Goal: Communication & Community: Answer question/provide support

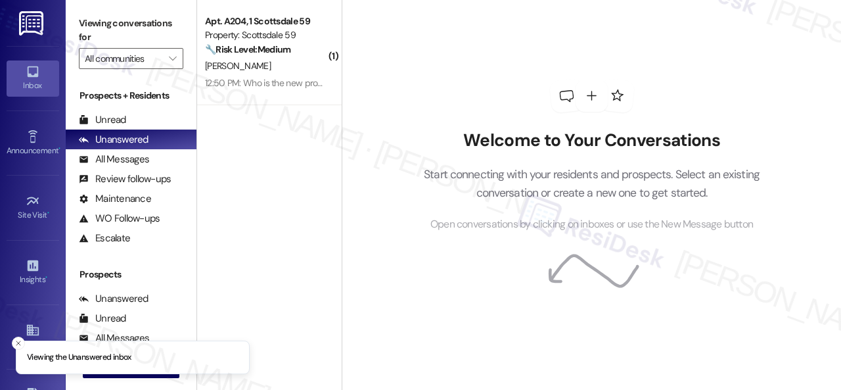
click at [295, 66] on div "[PERSON_NAME]" at bounding box center [266, 66] width 124 height 16
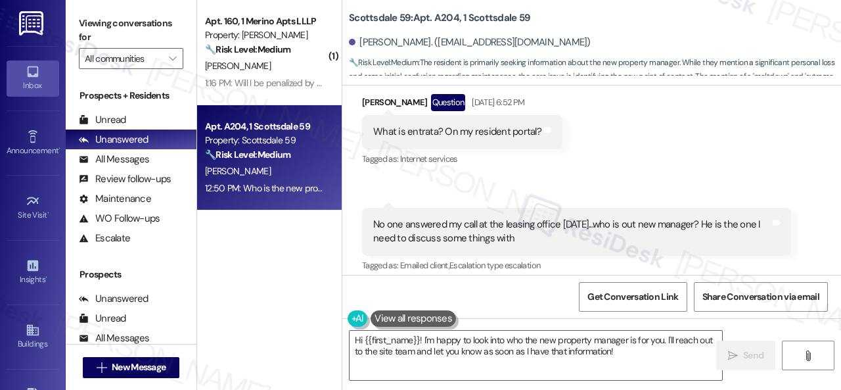
scroll to position [3593, 0]
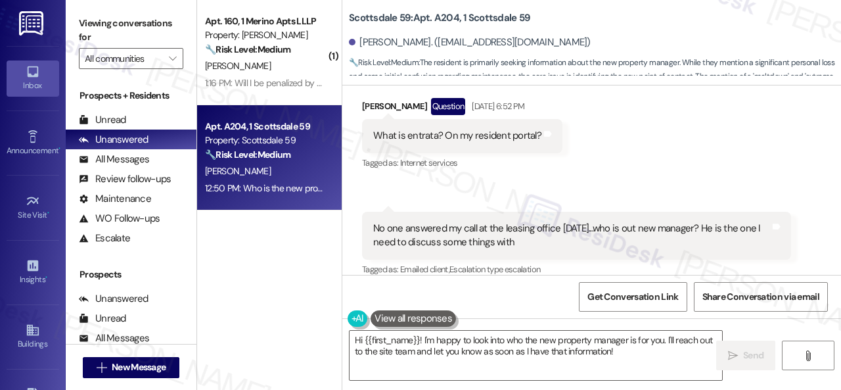
click at [704, 137] on div "Received via SMS [PERSON_NAME] [DATE] 6:10 PM So it looks like they did replace…" at bounding box center [591, 87] width 499 height 469
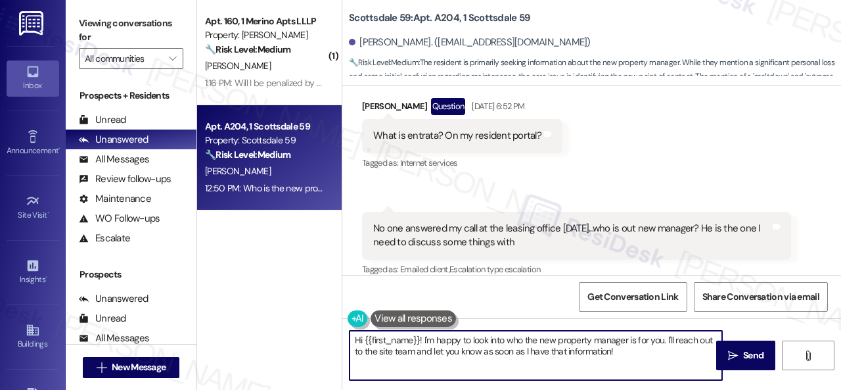
drag, startPoint x: 640, startPoint y: 357, endPoint x: 319, endPoint y: 323, distance: 321.9
click at [312, 328] on div "( 1 ) Apt. 160, 1 Merino Apts LLLP Property: Merino Scottsdale 🔧 Risk Level: Me…" at bounding box center [519, 195] width 644 height 390
paste textarea "I haven't received a response from the site team yet, but I have made a follow-…"
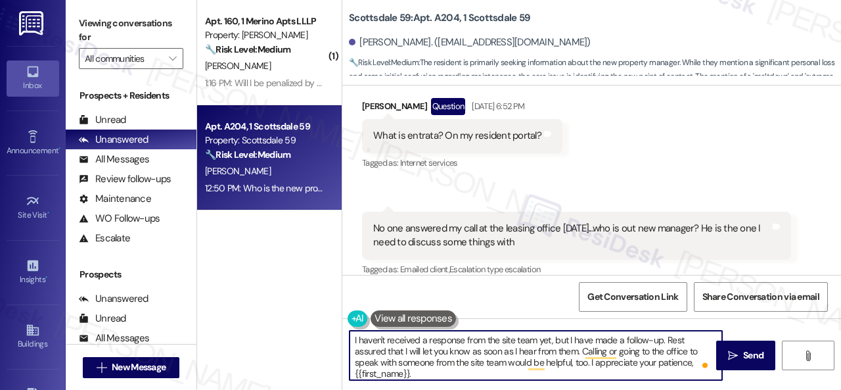
click at [665, 342] on textarea "I haven't received a response from the site team yet, but I have made a follow-…" at bounding box center [536, 355] width 373 height 49
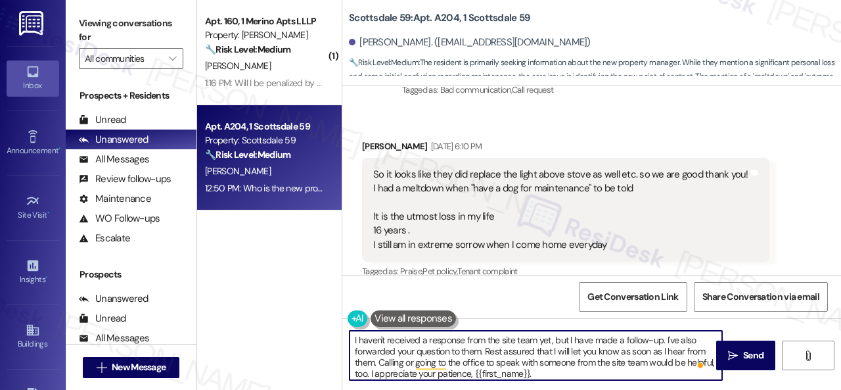
scroll to position [3397, 0]
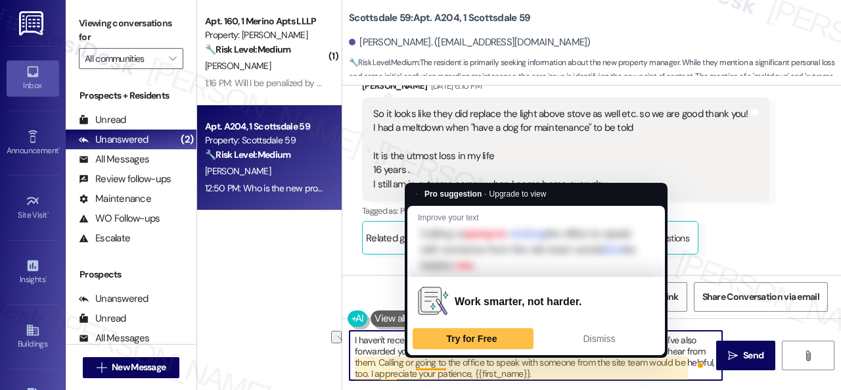
drag, startPoint x: 378, startPoint y: 362, endPoint x: 445, endPoint y: 365, distance: 67.1
click at [445, 365] on textarea "I haven't received a response from the site team yet, but I have made a follow-…" at bounding box center [536, 355] width 373 height 49
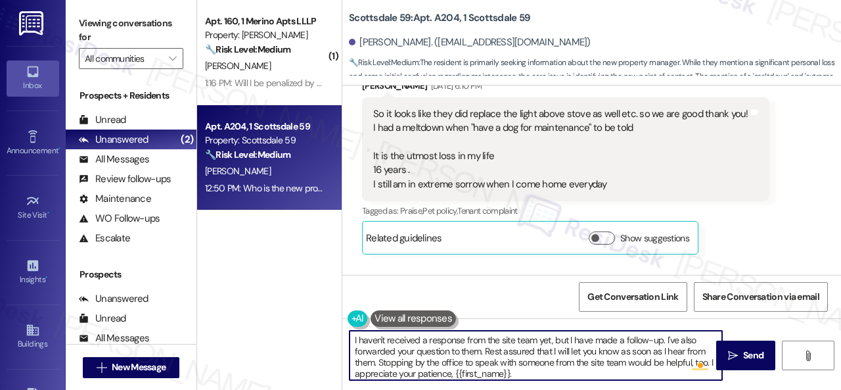
scroll to position [0, 0]
type textarea "I haven't received a response from the site team yet, but I have made a follow-…"
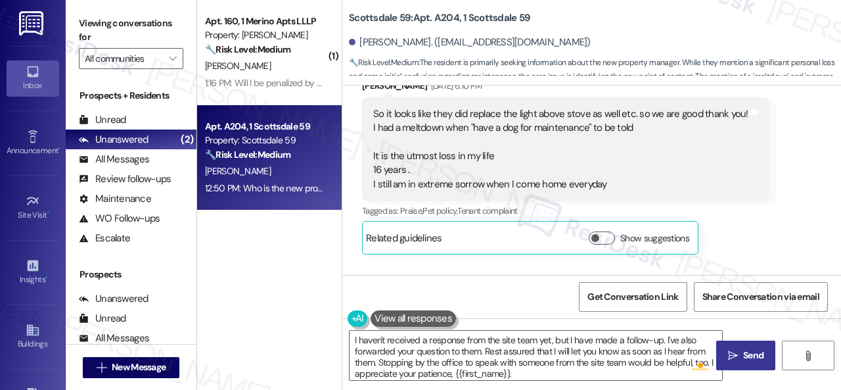
click at [741, 354] on span "Send" at bounding box center [754, 355] width 26 height 14
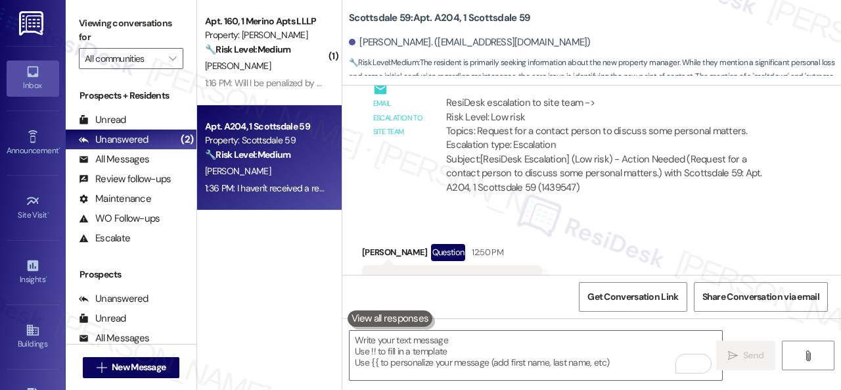
scroll to position [3921, 0]
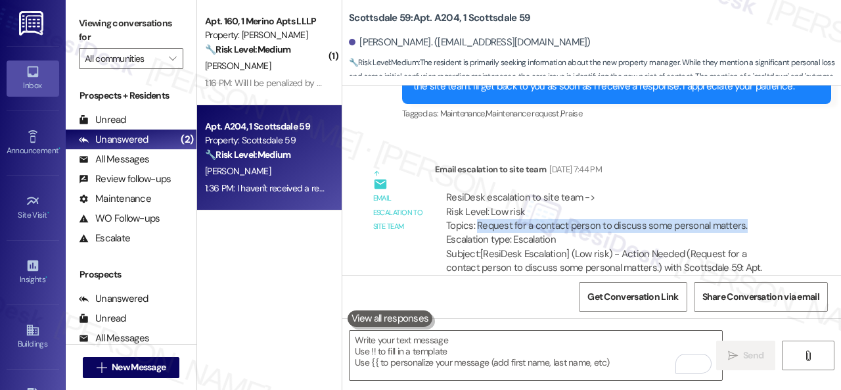
drag, startPoint x: 477, startPoint y: 209, endPoint x: 745, endPoint y: 210, distance: 268.2
click at [745, 210] on div "ResiDesk escalation to site team -> Risk Level: Low risk Topics: Request for a …" at bounding box center [613, 219] width 334 height 57
copy div "Request for a contact person to discuss some personal matters."
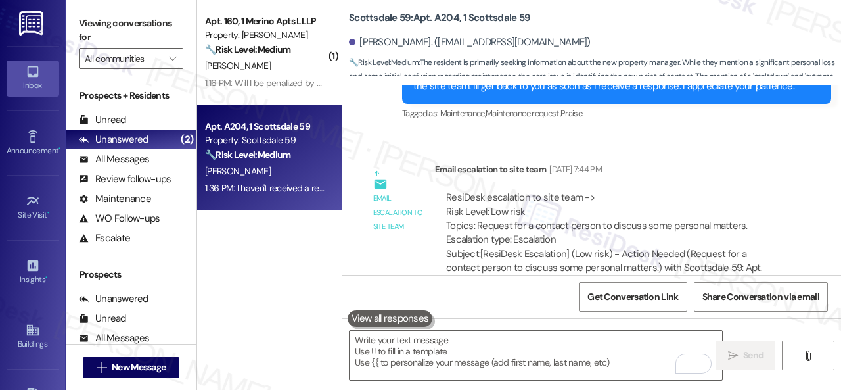
click at [722, 164] on div "Email escalation to site team Sep 09, 2025 at 7:44 PM" at bounding box center [613, 171] width 356 height 18
click at [499, 302] on div "Get Conversation Link Share Conversation via email" at bounding box center [591, 296] width 499 height 43
click at [498, 299] on div "Get Conversation Link Share Conversation via email" at bounding box center [591, 296] width 499 height 43
click at [516, 298] on div "Get Conversation Link Share Conversation via email" at bounding box center [591, 296] width 499 height 43
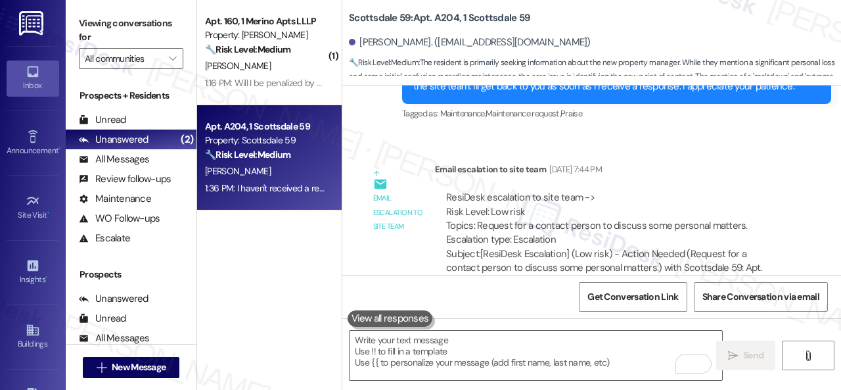
click at [516, 298] on div "Get Conversation Link Share Conversation via email" at bounding box center [591, 296] width 499 height 43
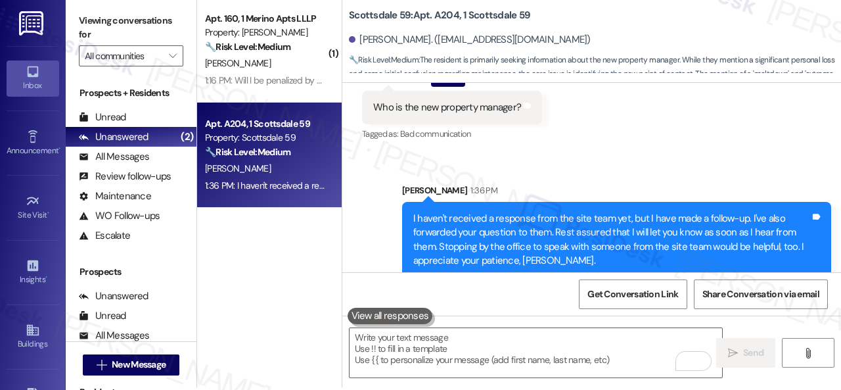
scroll to position [4, 0]
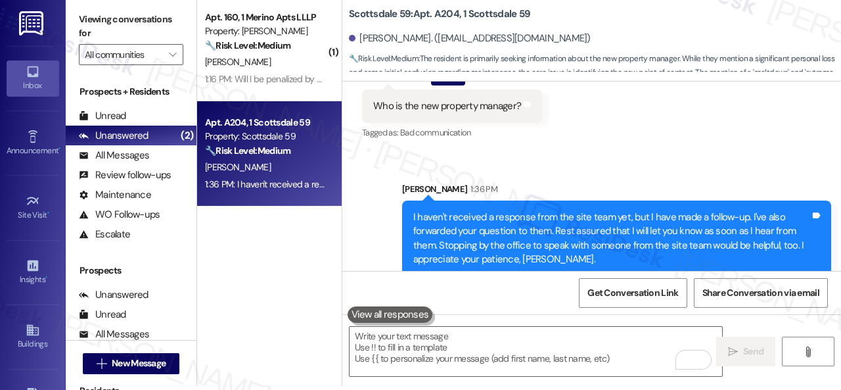
click at [352, 198] on div "Sent via SMS Sarah 1:36 PM I haven't received a response from the site team yet…" at bounding box center [591, 219] width 499 height 134
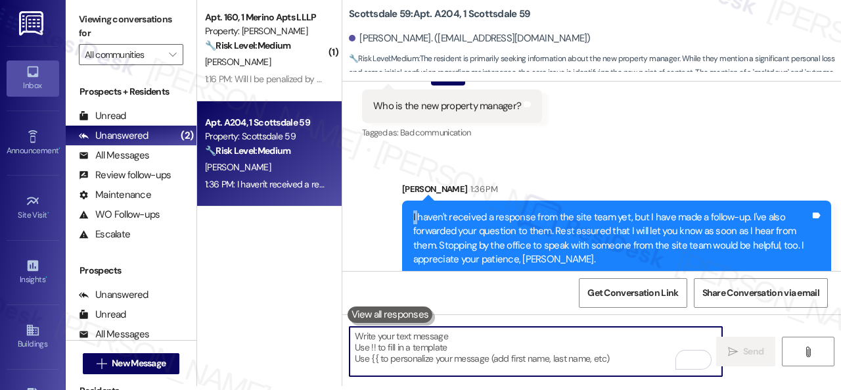
click at [465, 345] on textarea "To enrich screen reader interactions, please activate Accessibility in Grammarl…" at bounding box center [536, 351] width 373 height 49
click at [480, 300] on div "Get Conversation Link Share Conversation via email" at bounding box center [591, 292] width 499 height 43
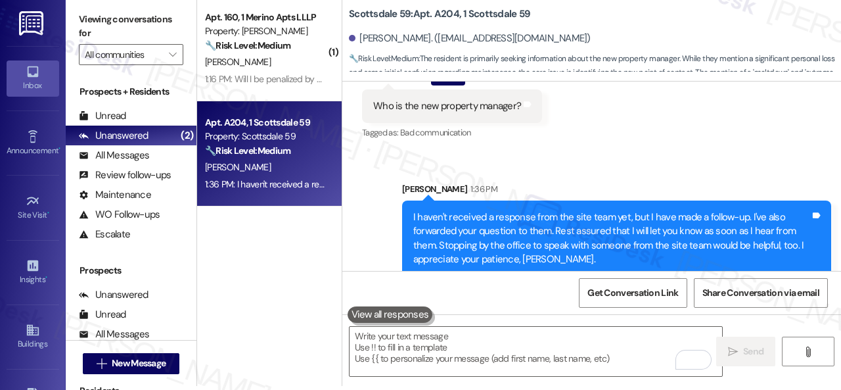
click at [481, 290] on div "Get Conversation Link Share Conversation via email" at bounding box center [591, 292] width 499 height 43
click at [369, 252] on div "Sent via SMS Sarah 1:36 PM I haven't received a response from the site team yet…" at bounding box center [591, 219] width 499 height 134
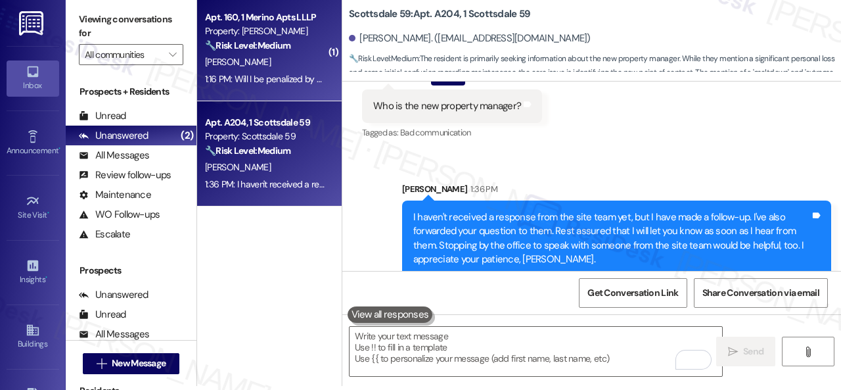
click at [291, 51] on strong "🔧 Risk Level: Medium" at bounding box center [247, 45] width 85 height 12
type textarea "Fetching suggested responses. Please feel free to read through the conversation…"
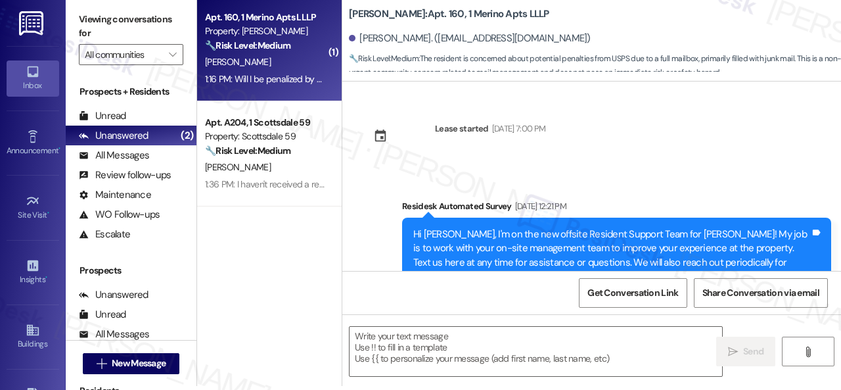
scroll to position [0, 0]
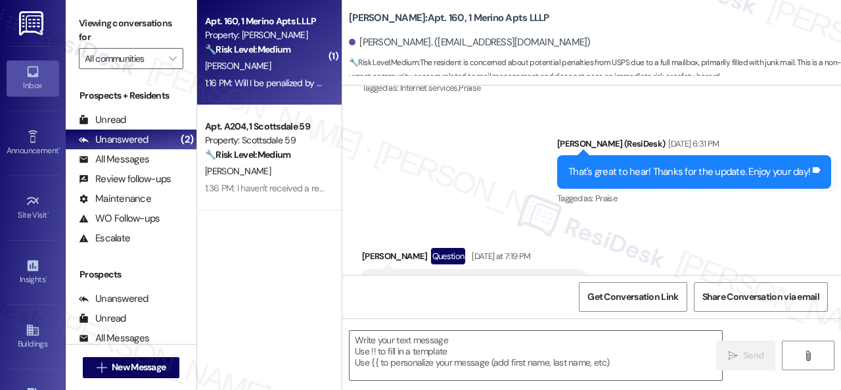
type textarea "Fetching suggested responses. Please feel free to read through the conversation…"
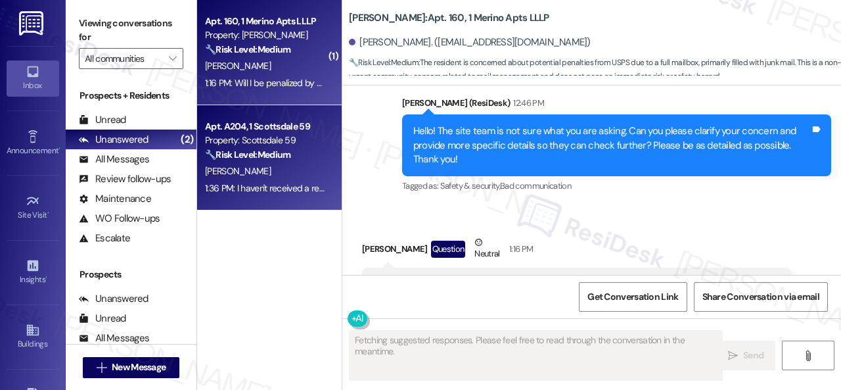
scroll to position [2433, 0]
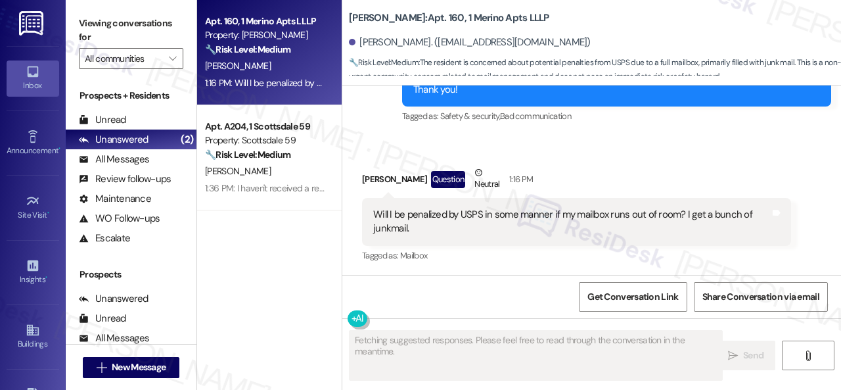
click at [276, 180] on div "1:36 PM: I haven't received a response from the site team yet, but I have made …" at bounding box center [266, 188] width 124 height 16
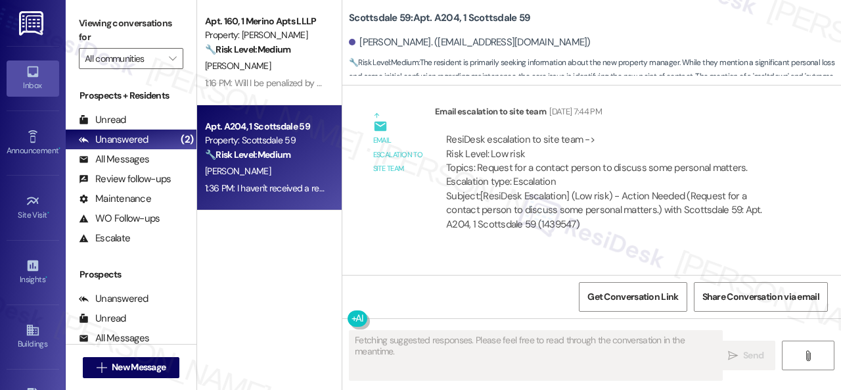
scroll to position [4053, 0]
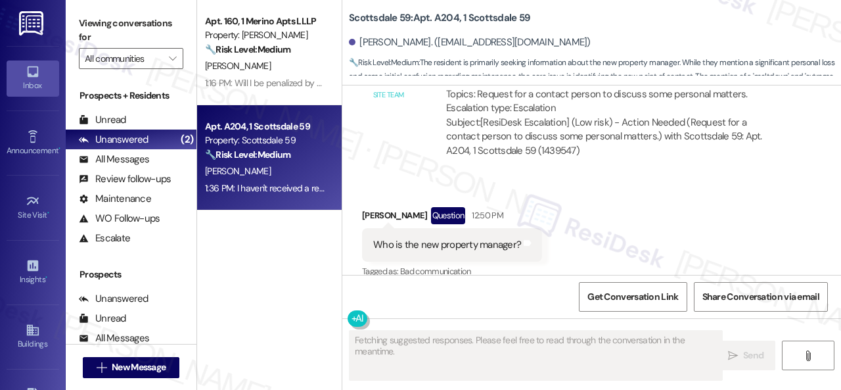
click at [469, 292] on div "Get Conversation Link Share Conversation via email" at bounding box center [591, 296] width 499 height 43
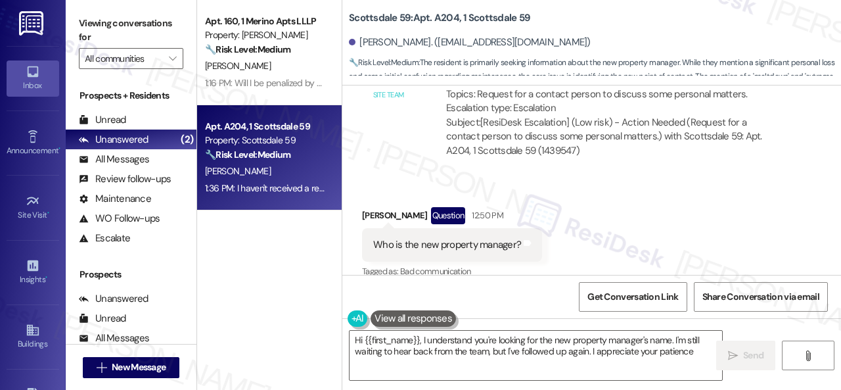
type textarea "Hi {{first_name}}, I understand you're looking for the new property manager's n…"
click at [503, 287] on div "Get Conversation Link Share Conversation via email" at bounding box center [591, 296] width 499 height 43
click at [286, 265] on div "Apt. 160, 1 Merino Apts LLLP Property: Merino Scottsdale 🔧 Risk Level: Medium T…" at bounding box center [269, 148] width 145 height 296
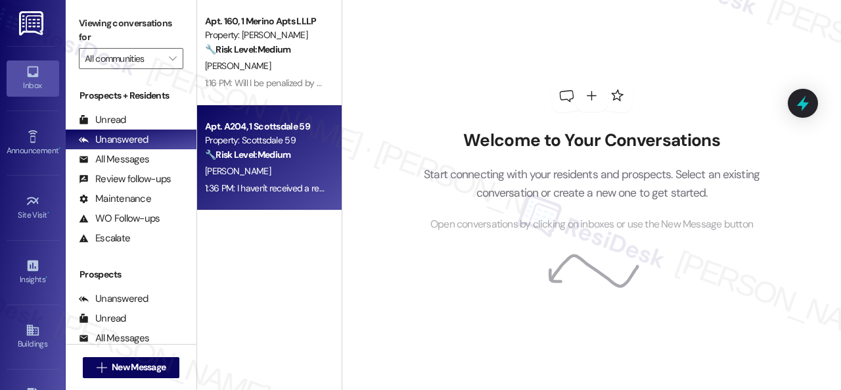
click at [291, 177] on div "[PERSON_NAME]" at bounding box center [266, 171] width 124 height 16
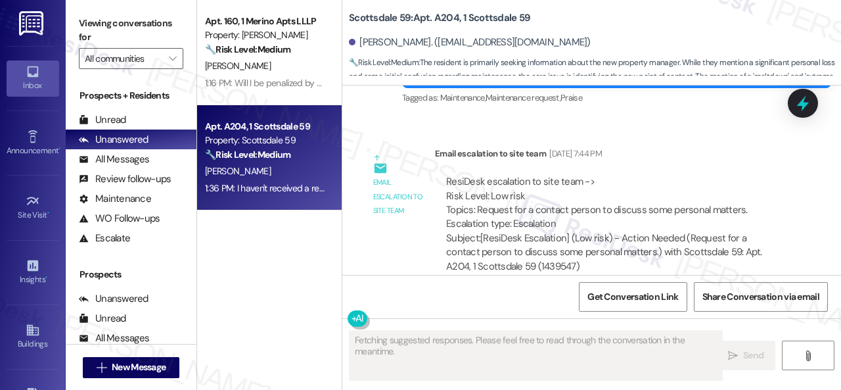
scroll to position [4053, 0]
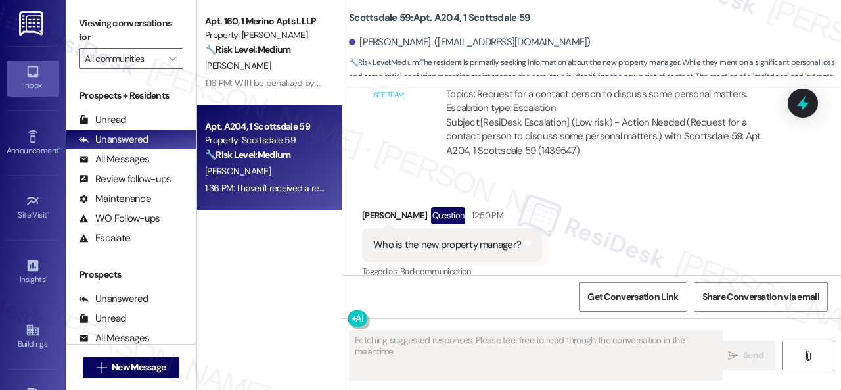
click at [513, 297] on div "Get Conversation Link Share Conversation via email" at bounding box center [591, 296] width 499 height 43
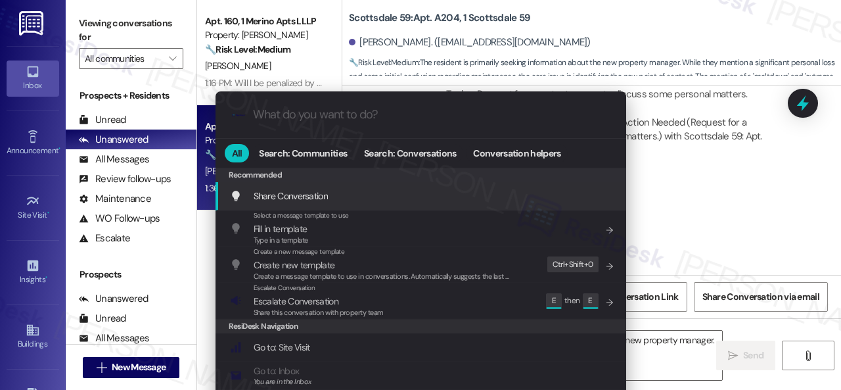
type textarea "Hi {{first_name}}, I'm still waiting to hear back from the team about the new p…"
type input "es"
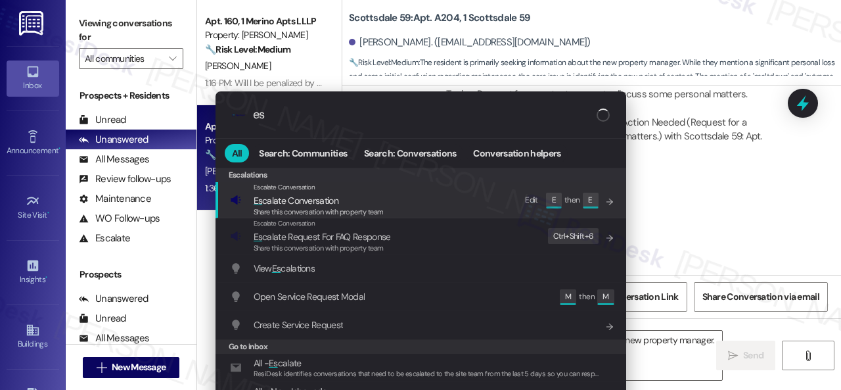
type textarea "Hi {{first_name}}, I'm still waiting to hear back from the team about the new p…"
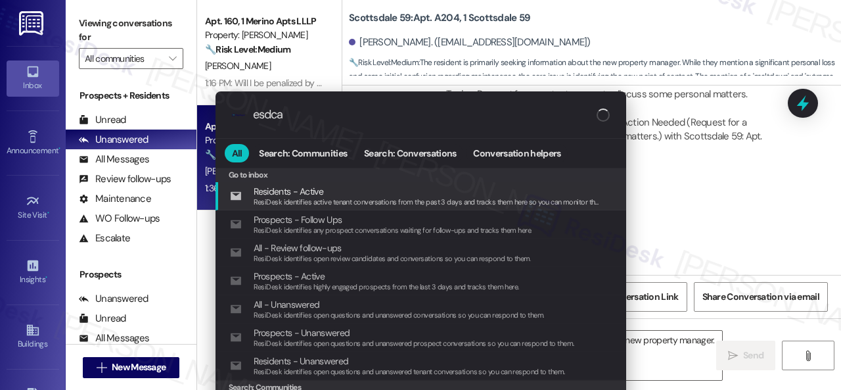
type input "esdcal"
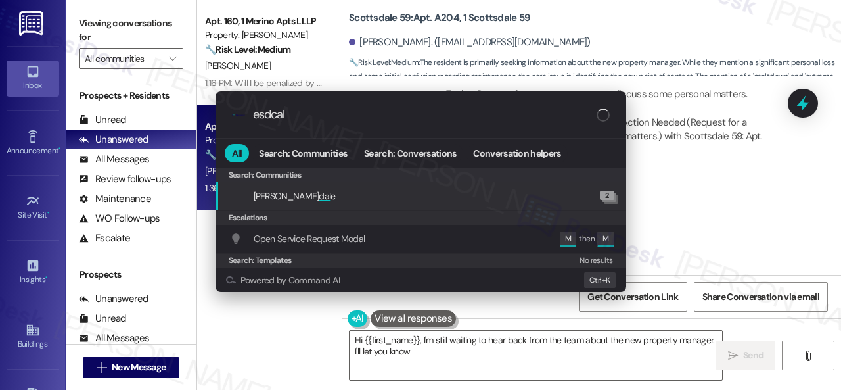
type textarea "Hi {{first_name}}, I'm still waiting to hear back from the team about the new p…"
type input "esdca"
type textarea "Hi {{first_name}}, I'm still waiting to hear back from the team about the new p…"
type input "esd"
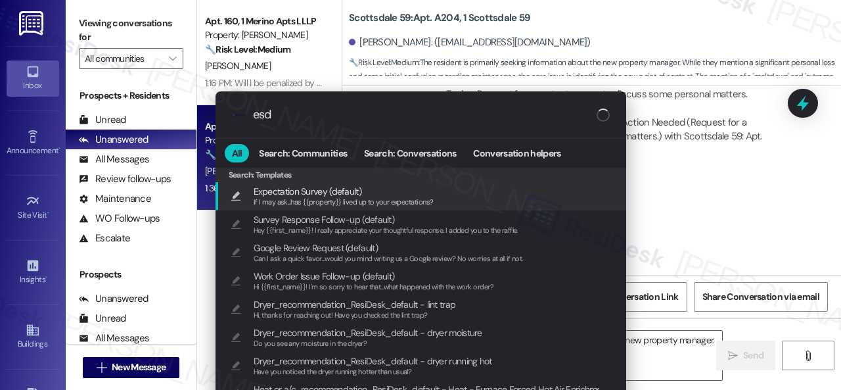
type textarea "Hi {{first_name}}, I'm still waiting to hear back from the team about the new p…"
type input "e"
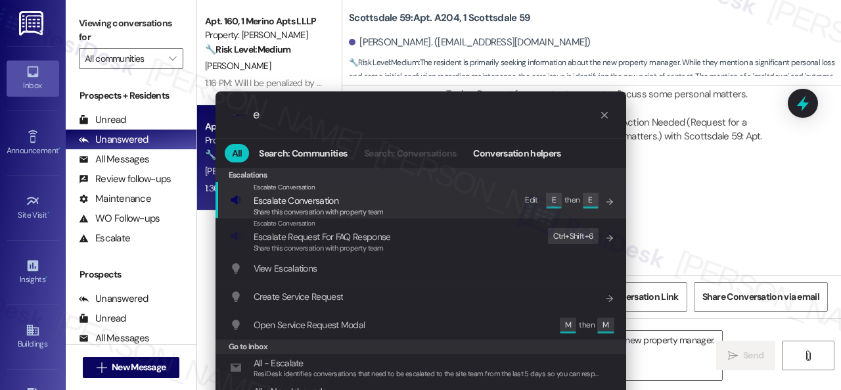
type textarea "Hi {{first_name}}, I'm still waiting to hear back from the team about the new p…"
type input "e"
click at [331, 202] on span "Escalate Conversation" at bounding box center [296, 201] width 85 height 12
type textarea "Hi {{first_name}}, I'm still waiting to hear back from the team about the new p…"
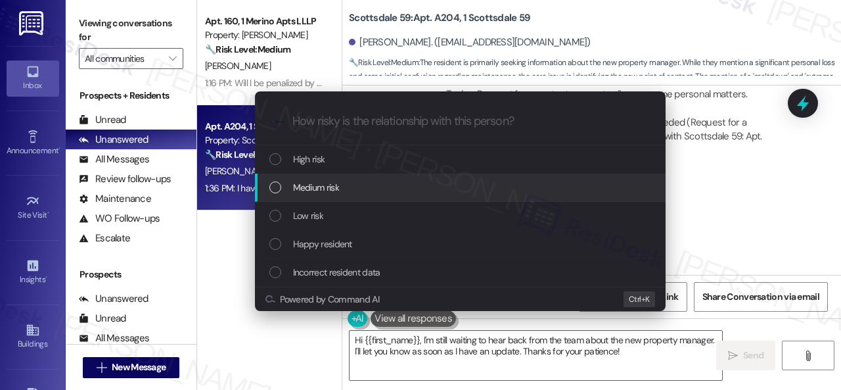
click at [311, 186] on span "Medium risk" at bounding box center [316, 187] width 46 height 14
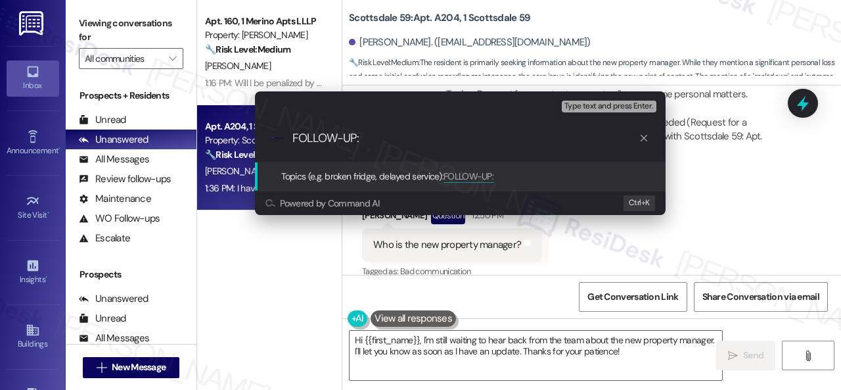
paste input "Request for a contact person to discuss some personal matters."
type input "FOLLOW-UP: Request for a contact person to discuss some personal matters."
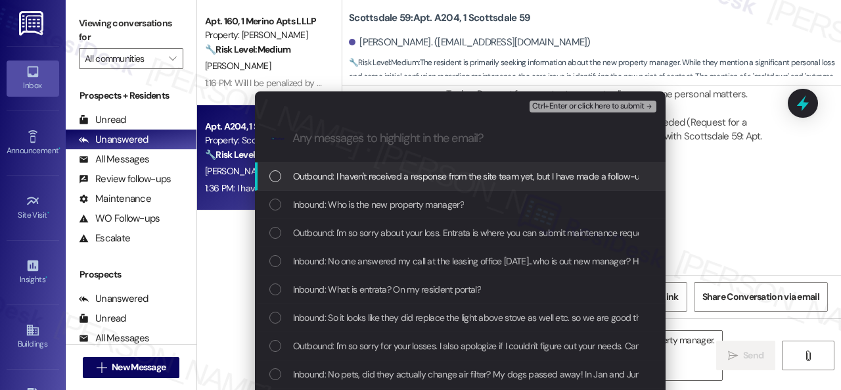
scroll to position [0, 0]
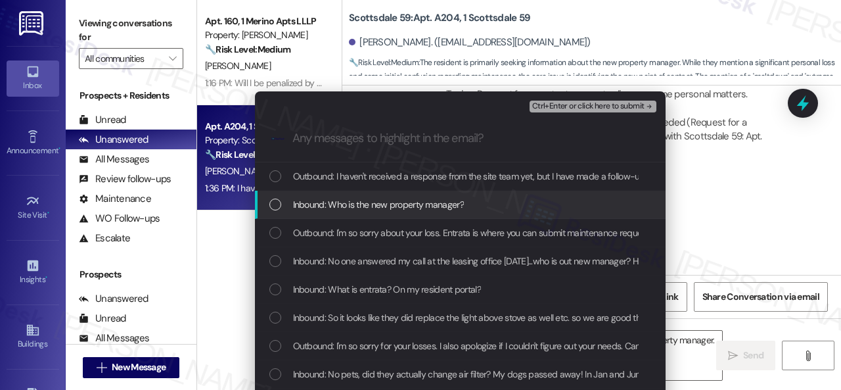
click at [381, 200] on span "Inbound: Who is the new property manager?" at bounding box center [378, 204] width 171 height 14
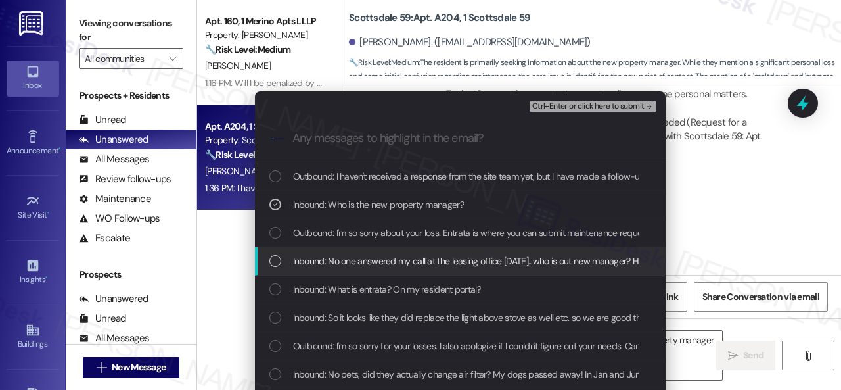
click at [362, 264] on span "Inbound: No one answered my call at the leasing office [DATE]...who is out new …" at bounding box center [554, 261] width 523 height 14
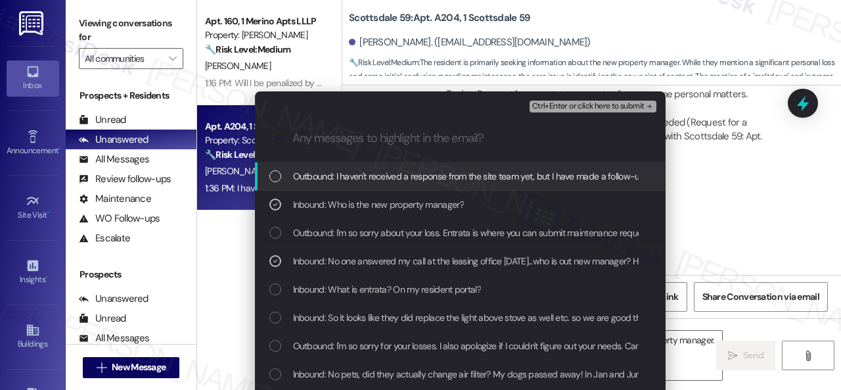
click at [572, 105] on span "Ctrl+Enter or click here to submit" at bounding box center [588, 106] width 112 height 9
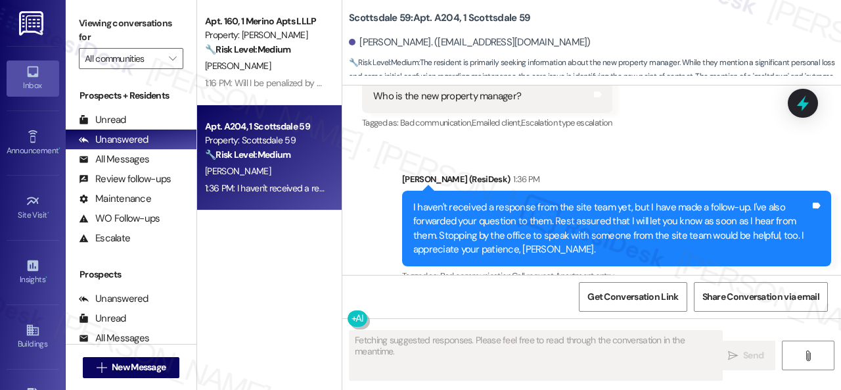
scroll to position [4207, 0]
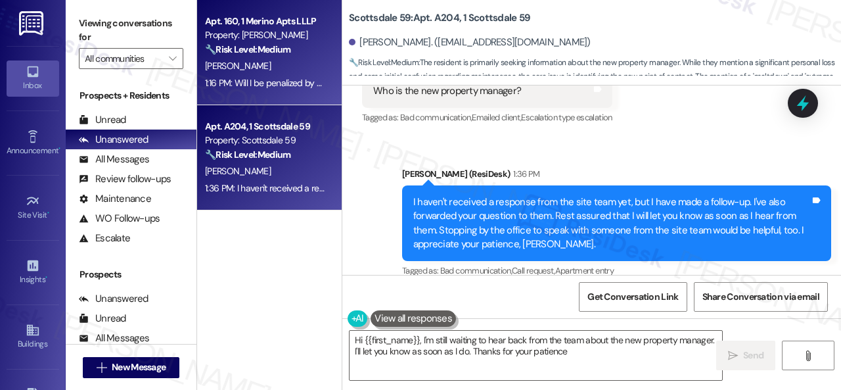
type textarea "Hi {{first_name}}, I'm still waiting to hear back from the team about the new p…"
click at [269, 65] on div "[PERSON_NAME]" at bounding box center [266, 66] width 124 height 16
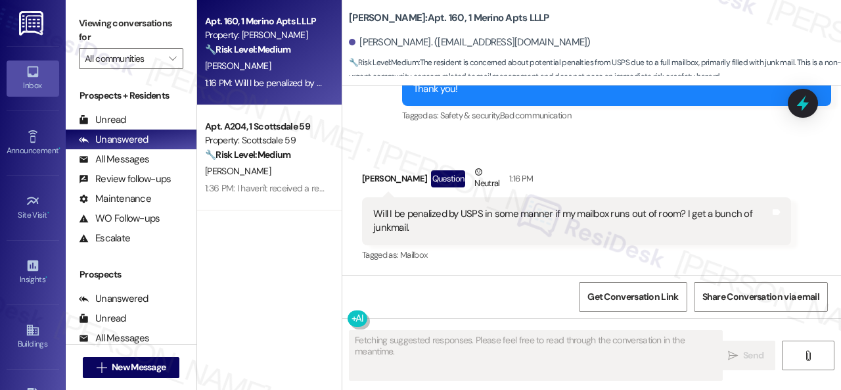
scroll to position [2434, 0]
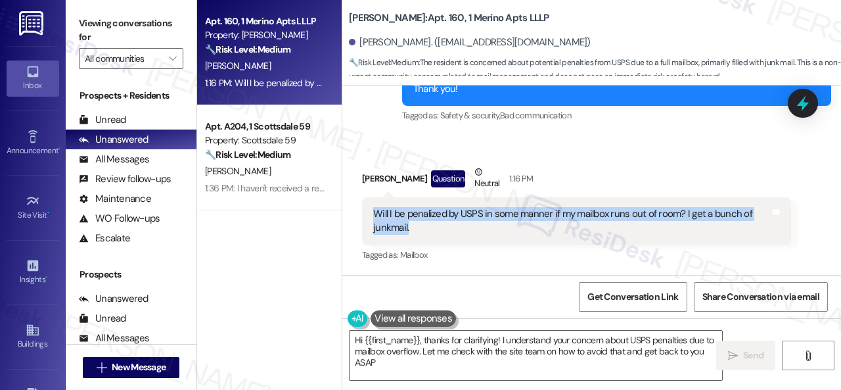
type textarea "Hi {{first_name}}, thanks for clarifying! I understand your concern about USPS …"
drag, startPoint x: 371, startPoint y: 211, endPoint x: 419, endPoint y: 225, distance: 49.9
click at [419, 225] on div "Will I be penalized by USPS in some manner if my mailbox runs out of room? I ge…" at bounding box center [576, 221] width 429 height 48
copy div "Will I be penalized by USPS in some manner if my mailbox runs out of room? I ge…"
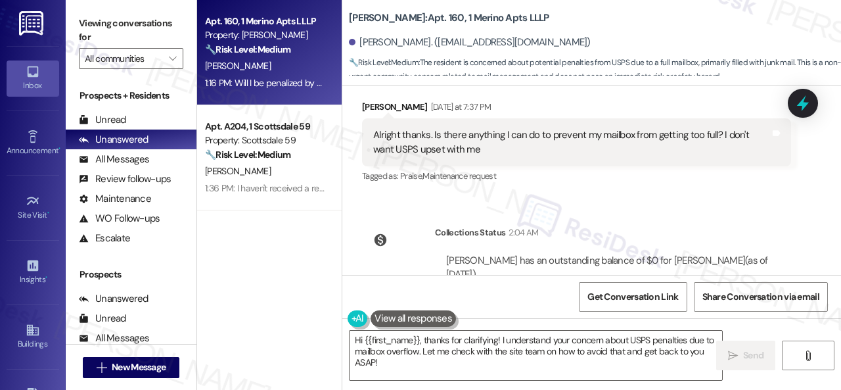
scroll to position [1842, 0]
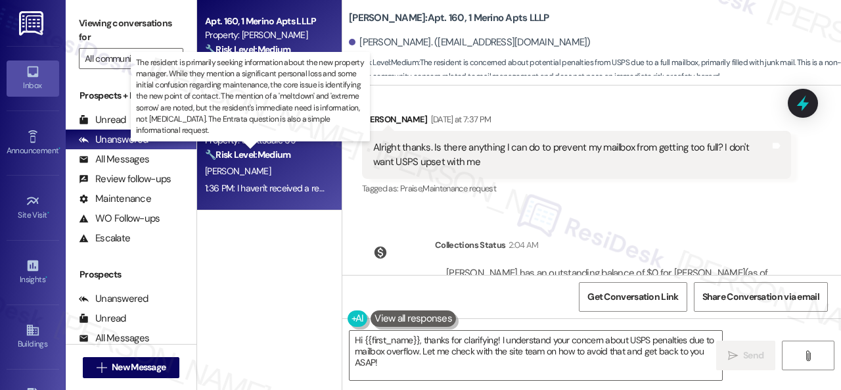
click at [269, 154] on strong "🔧 Risk Level: Medium" at bounding box center [247, 155] width 85 height 12
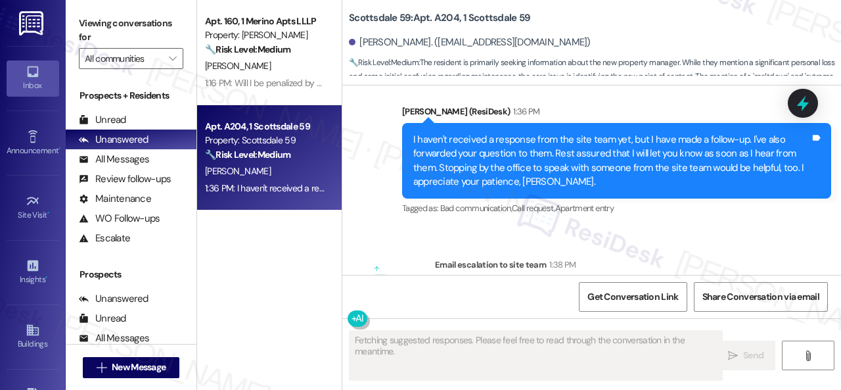
scroll to position [4397, 0]
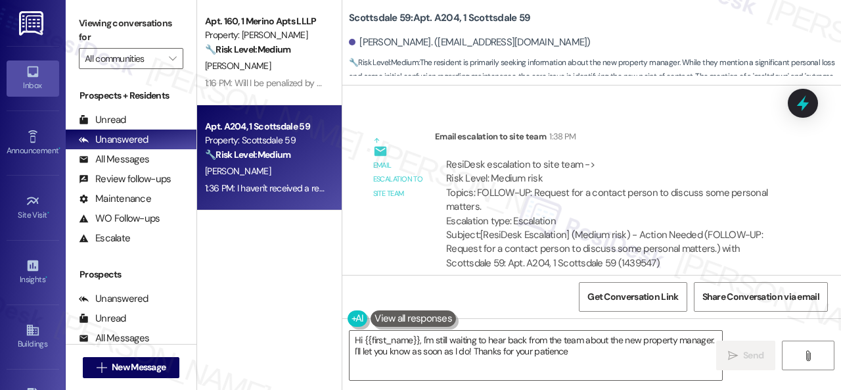
type textarea "Hi {{first_name}}, I'm still waiting to hear back from the team about the new p…"
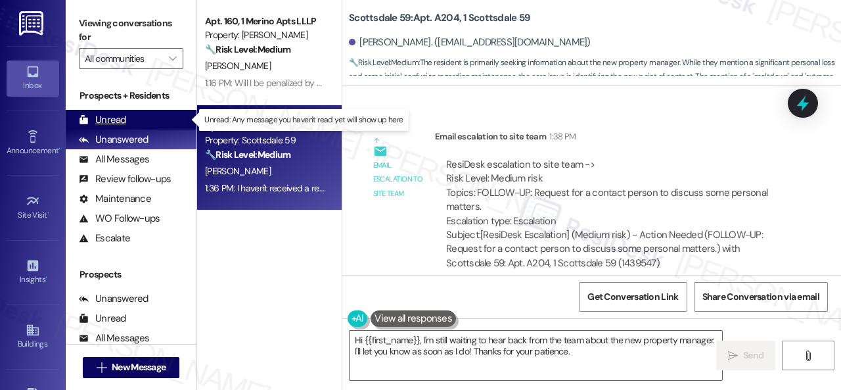
click at [112, 116] on div "Unread" at bounding box center [102, 120] width 47 height 14
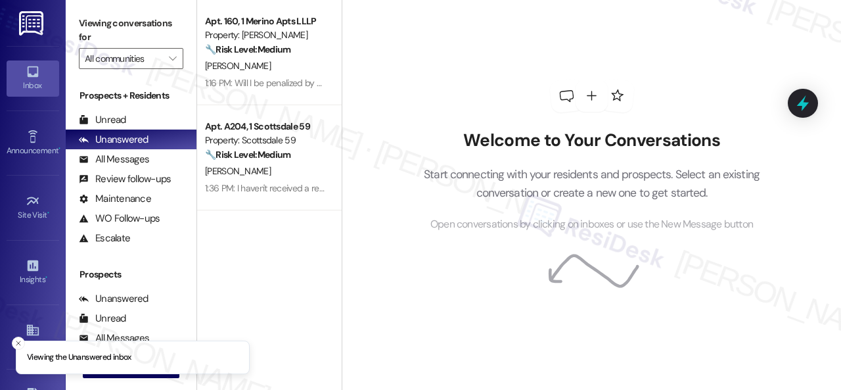
drag, startPoint x: 97, startPoint y: 120, endPoint x: 119, endPoint y: 101, distance: 29.3
click at [97, 119] on div "Unread" at bounding box center [102, 120] width 47 height 14
